Goal: Navigation & Orientation: Understand site structure

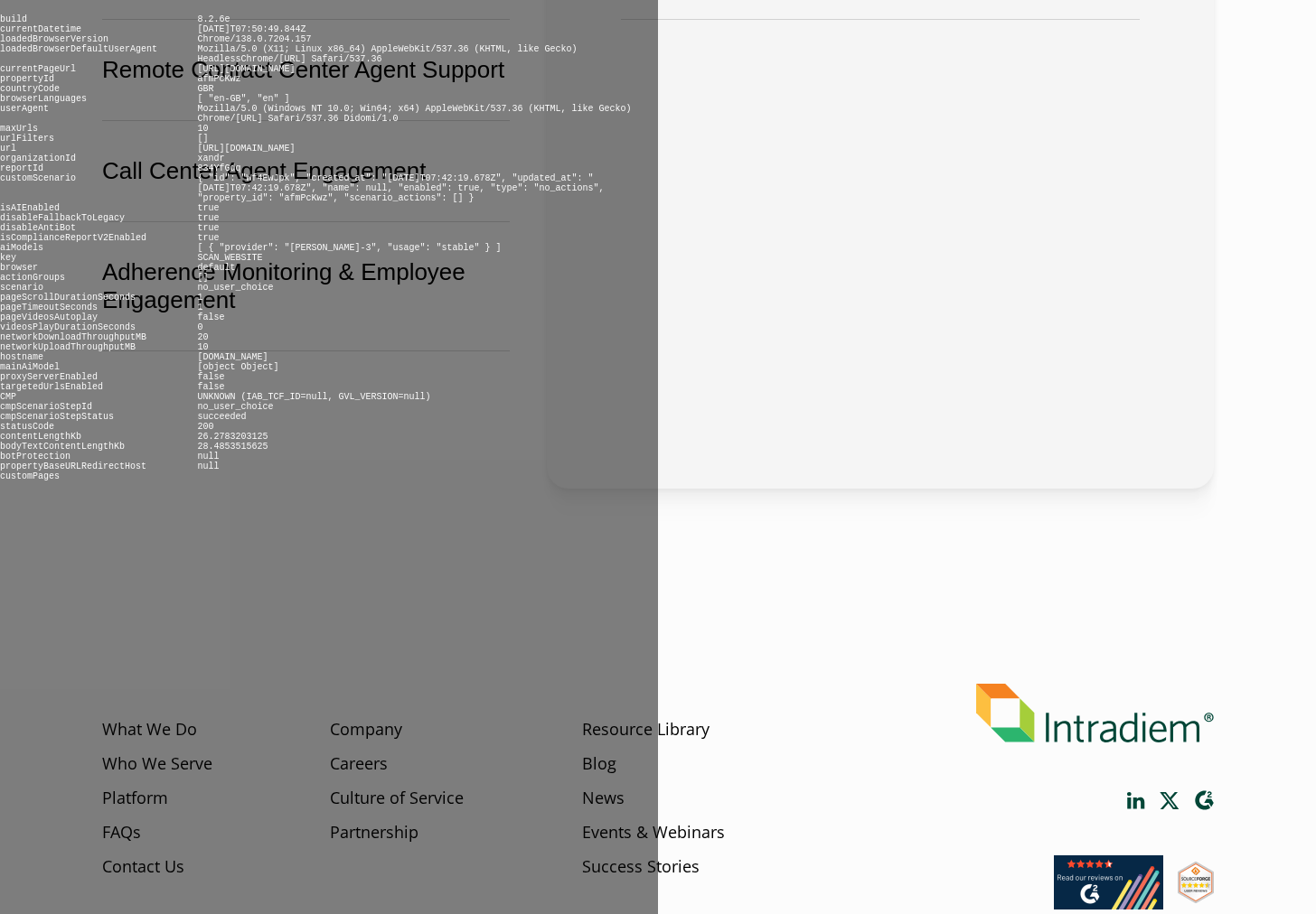
scroll to position [766, 0]
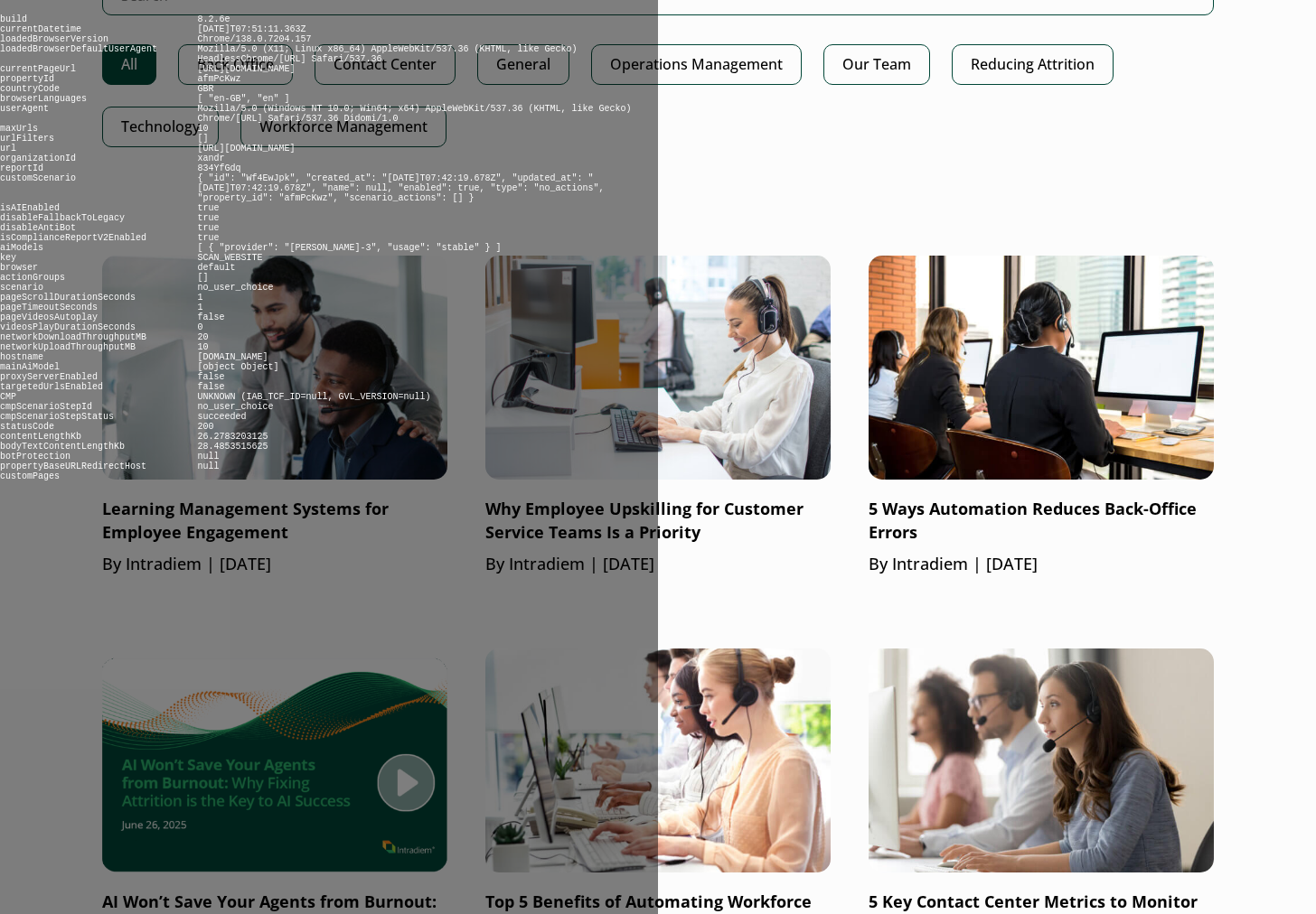
scroll to position [1062, 0]
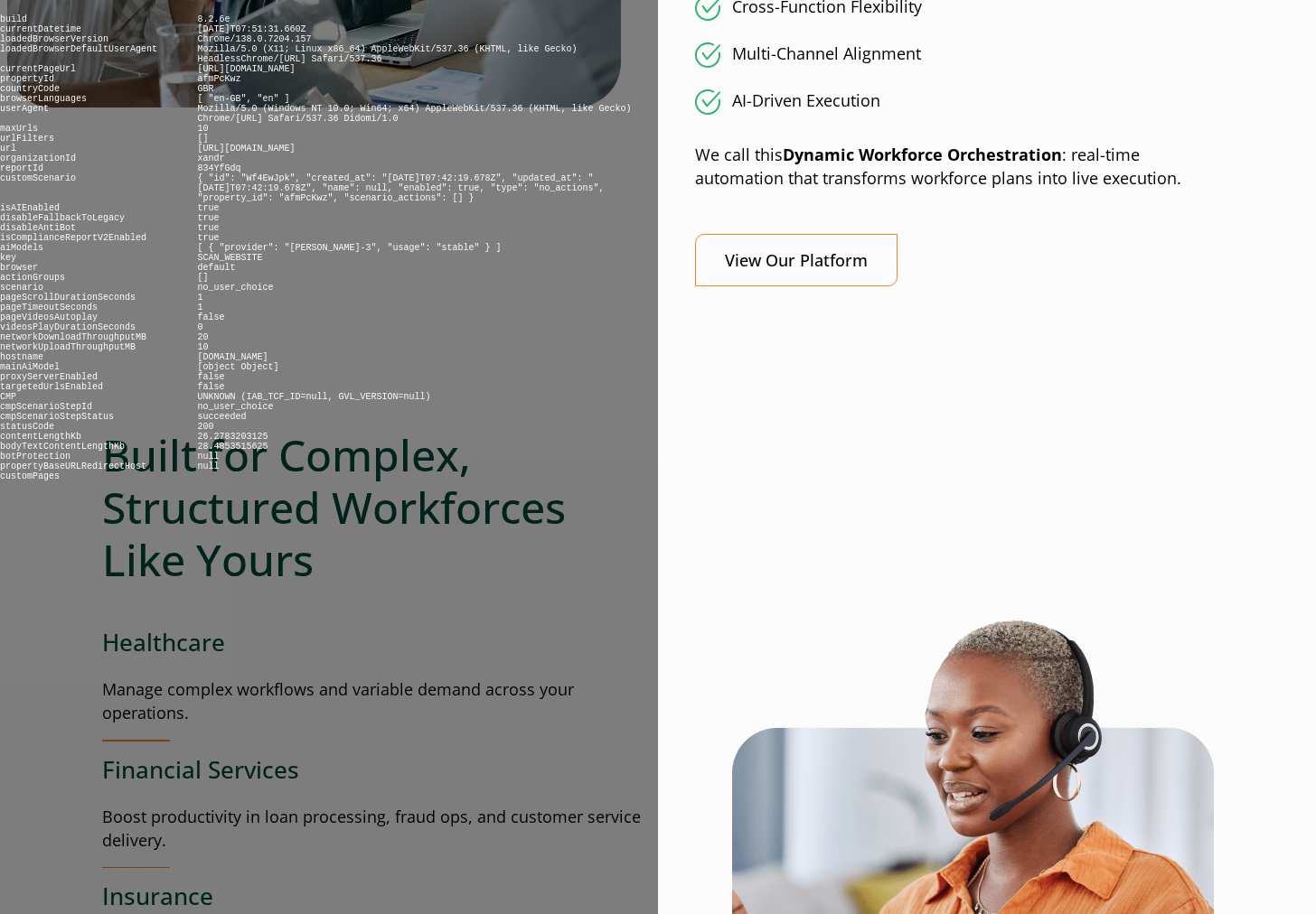
scroll to position [1845, 0]
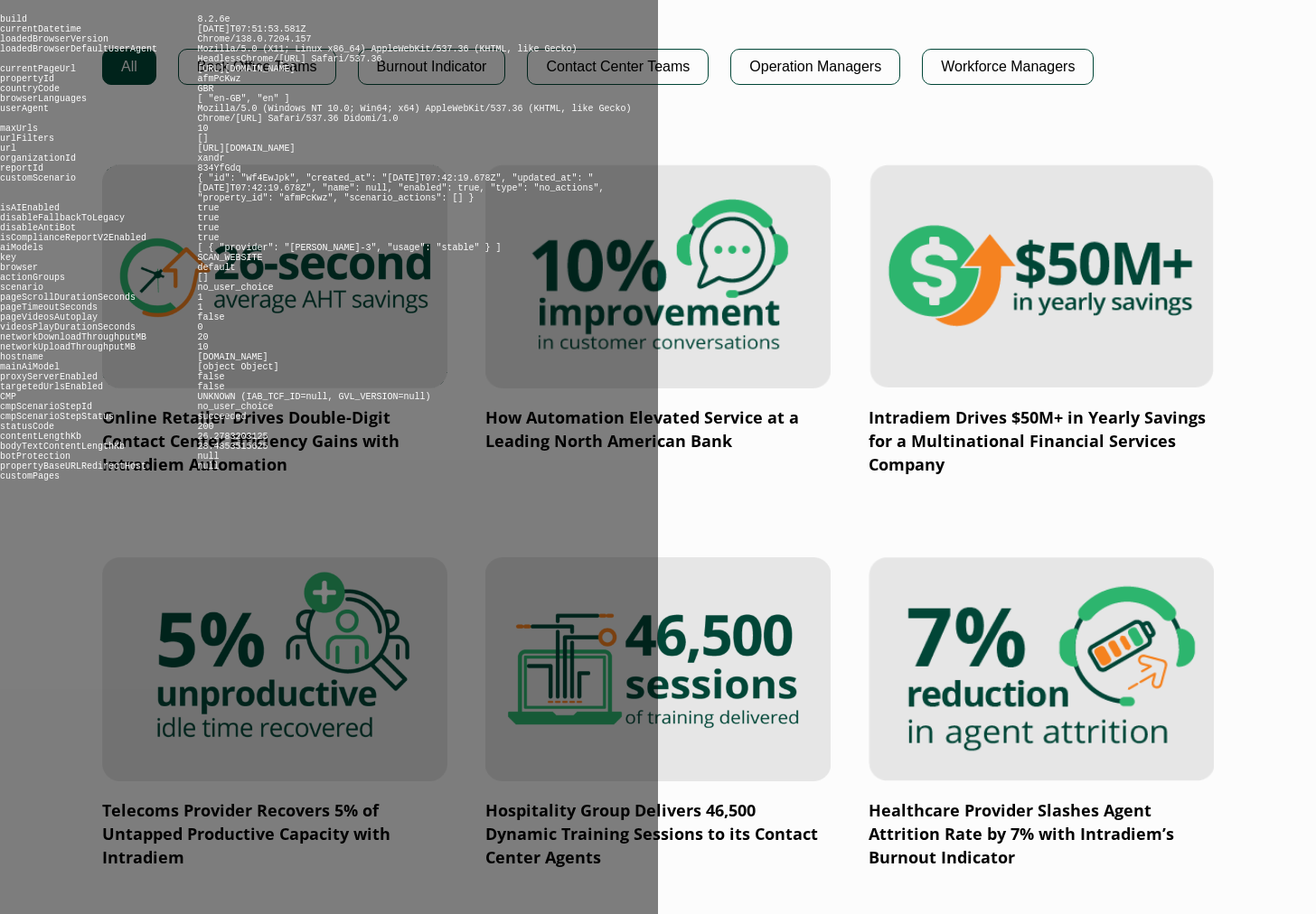
scroll to position [1518, 0]
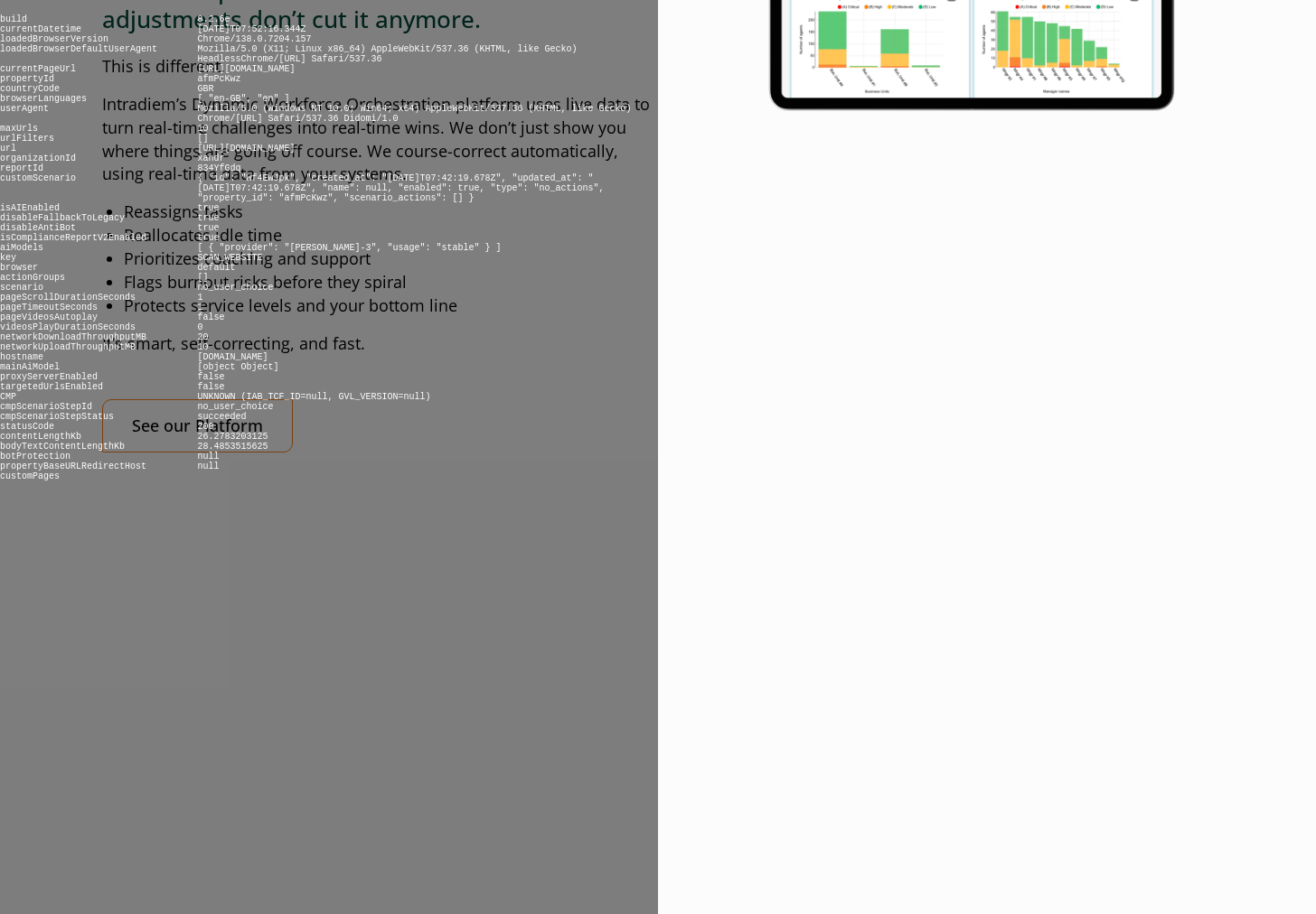
scroll to position [2055, 0]
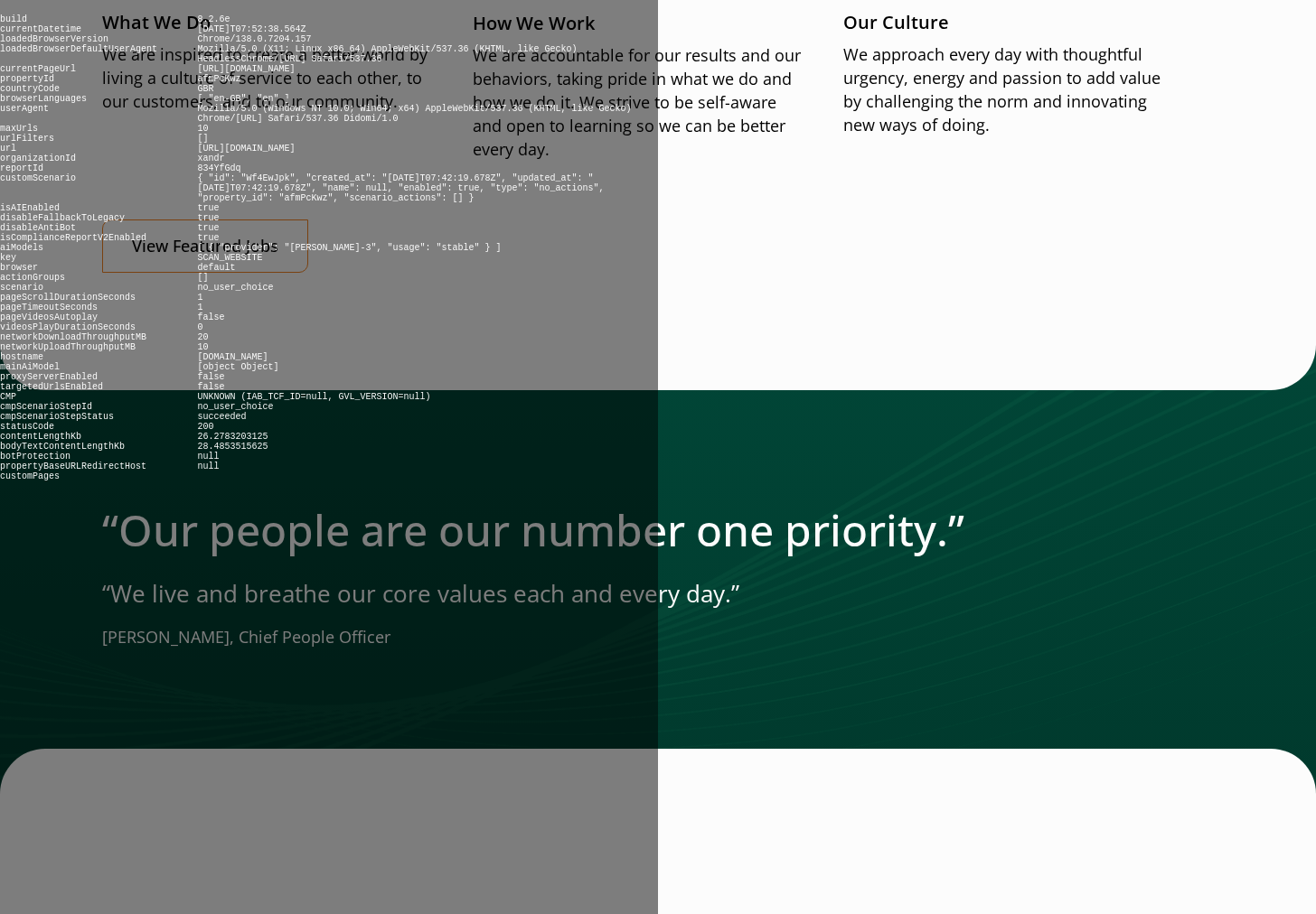
scroll to position [2357, 0]
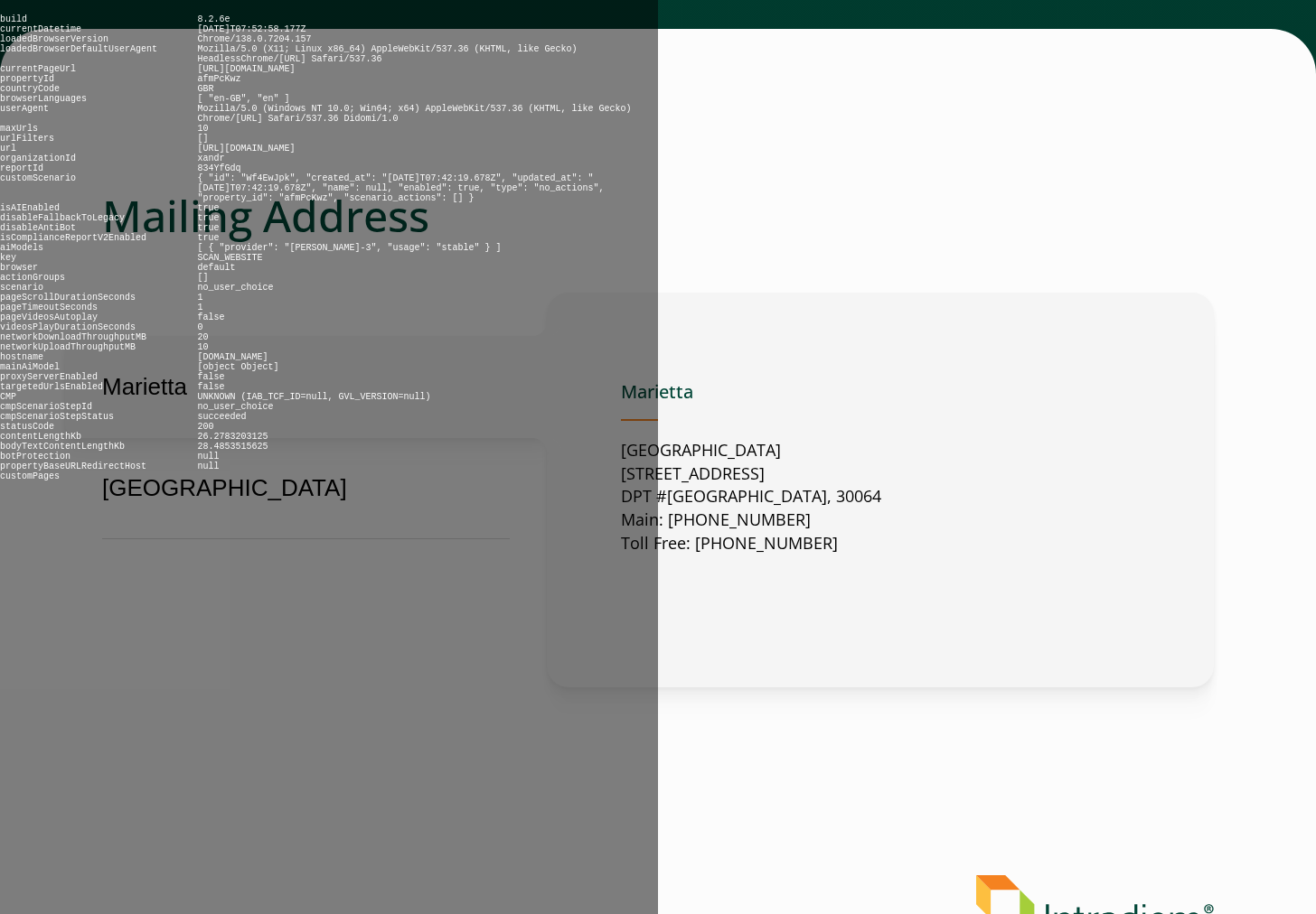
scroll to position [811, 0]
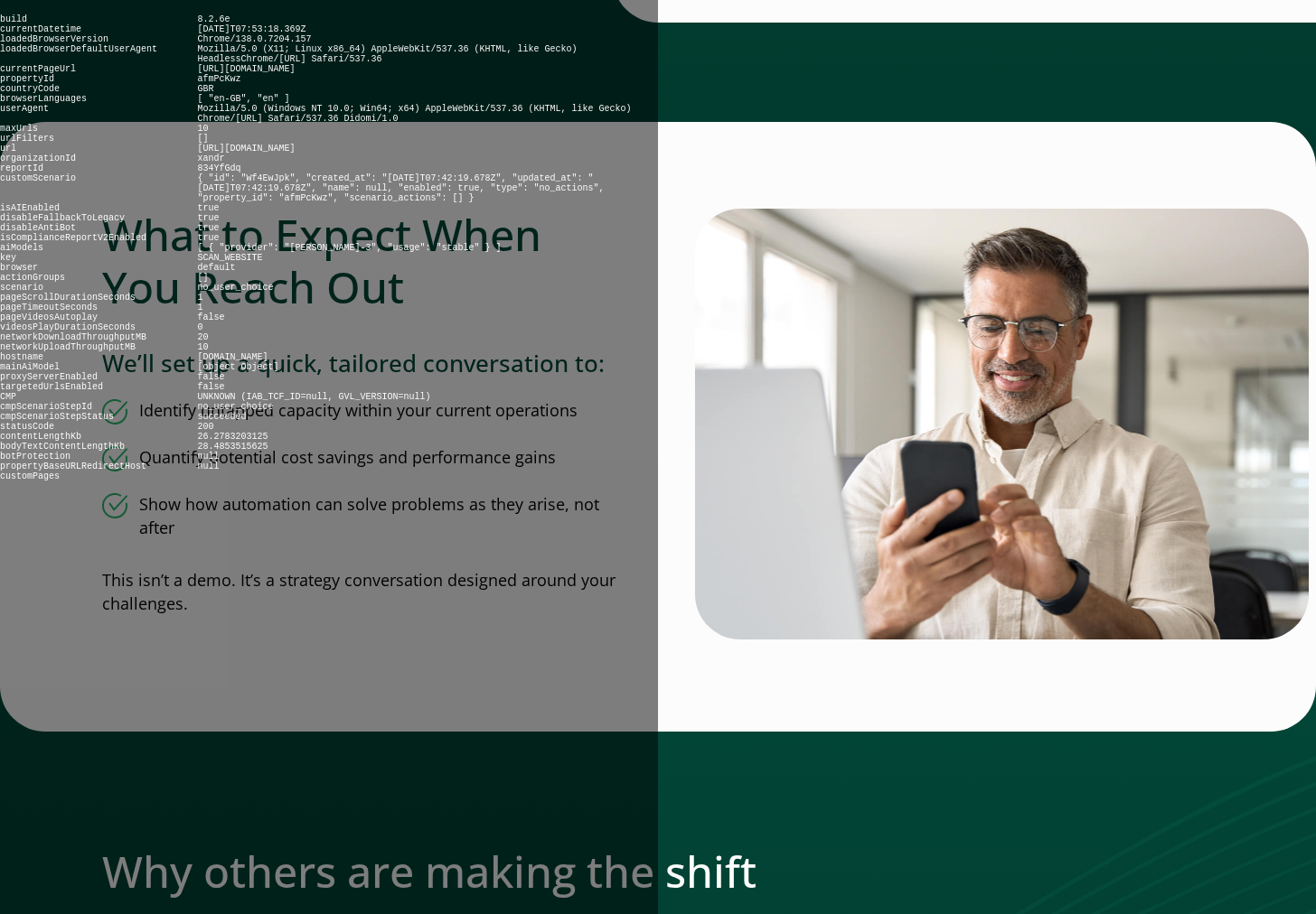
scroll to position [998, 0]
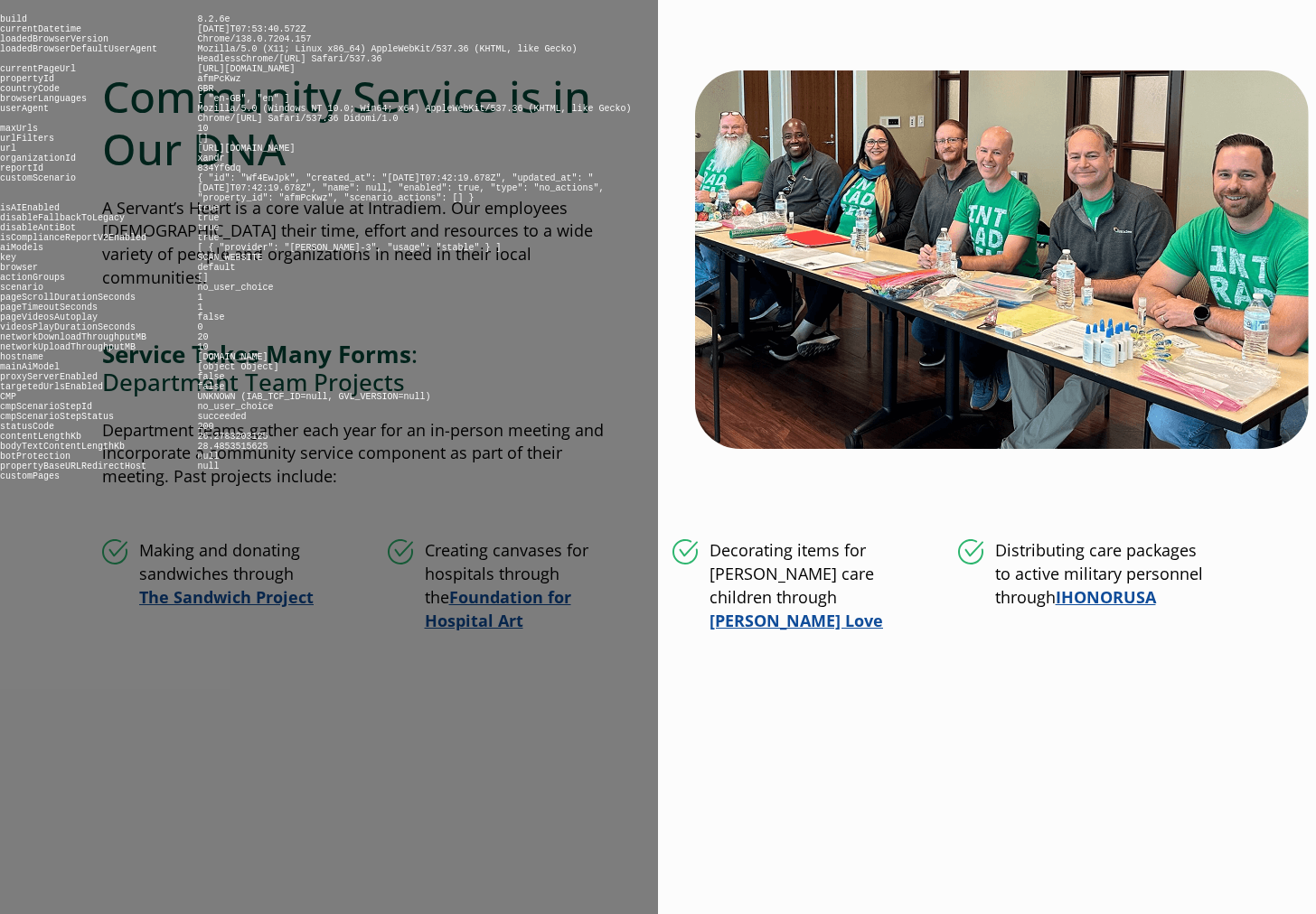
scroll to position [1632, 0]
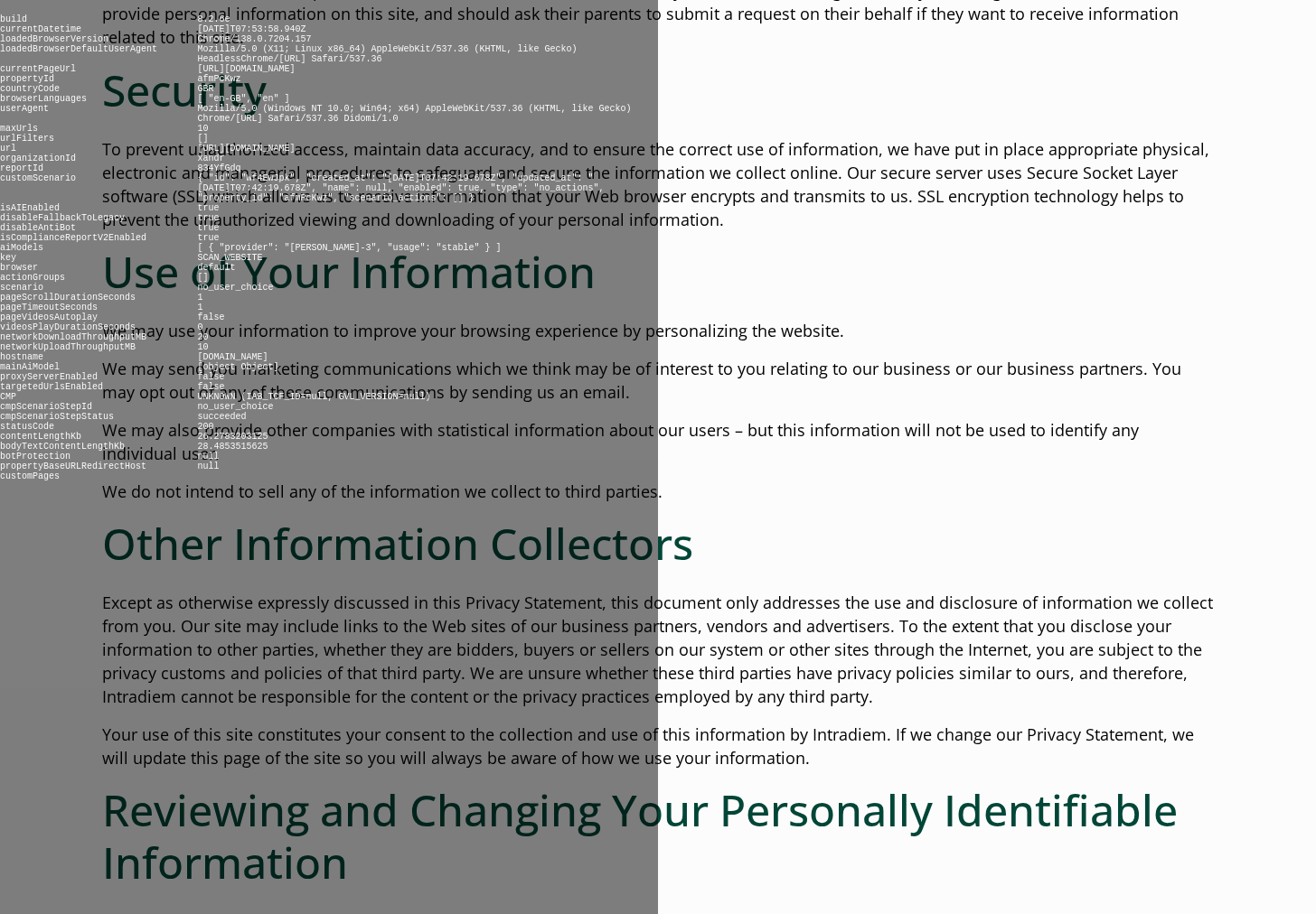
scroll to position [964, 0]
